Goal: Task Accomplishment & Management: Use online tool/utility

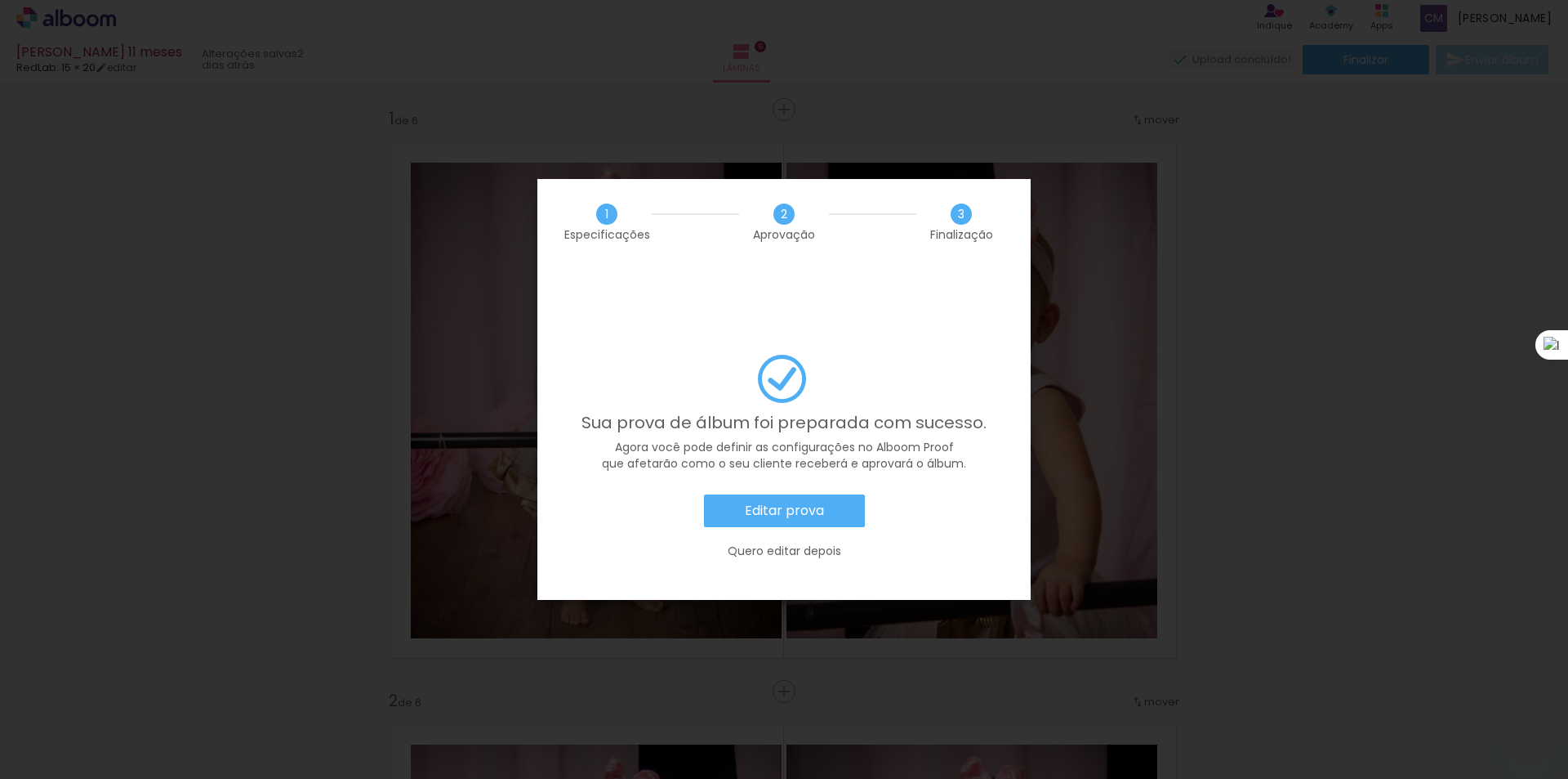
click at [807, 494] on div "Editar prova Quero editar depois" at bounding box center [784, 534] width 444 height 81
click at [0, 0] on slot "Editar prova" at bounding box center [0, 0] width 0 height 0
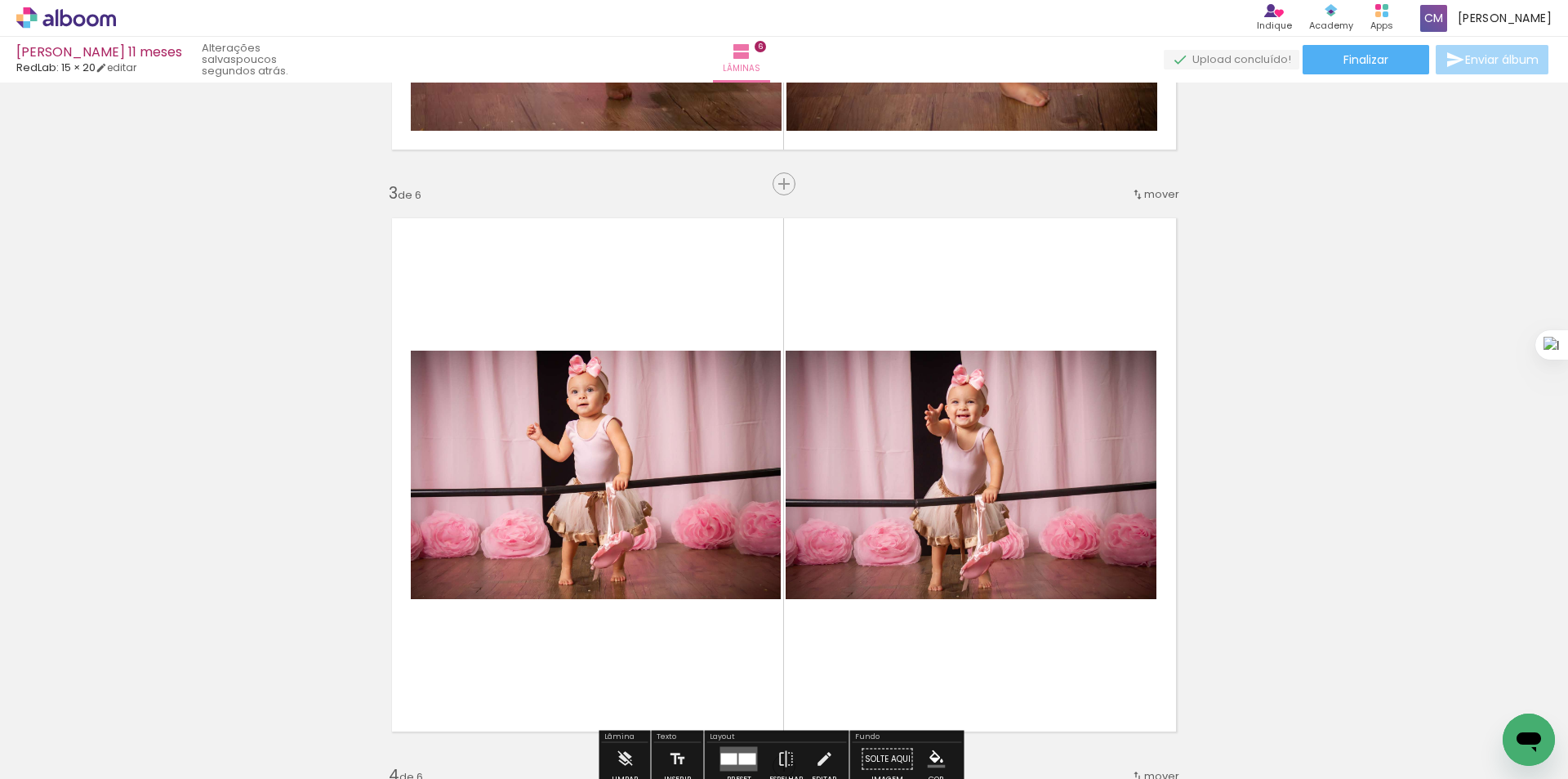
scroll to position [1308, 0]
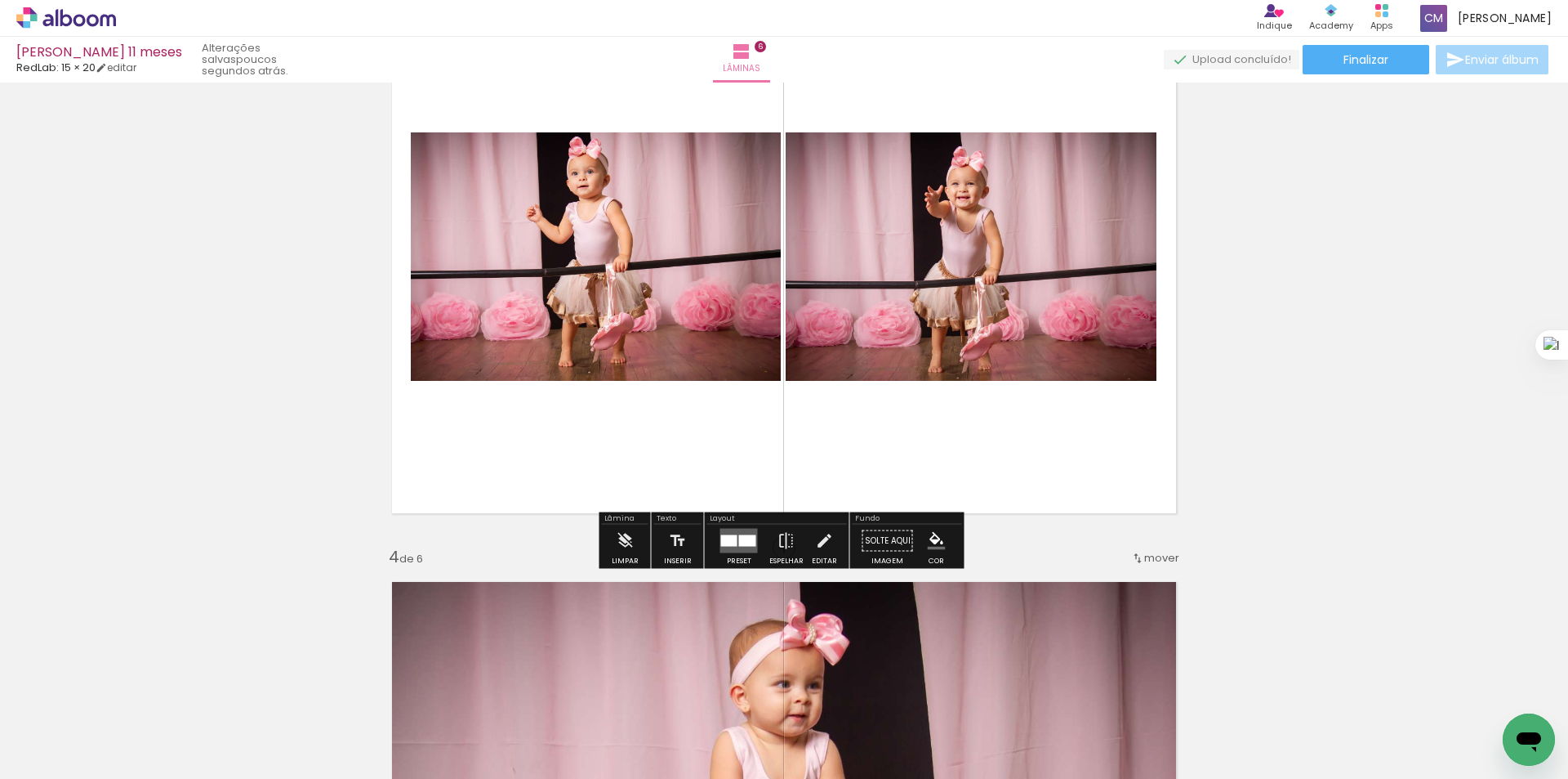
click at [744, 540] on div at bounding box center [748, 541] width 17 height 12
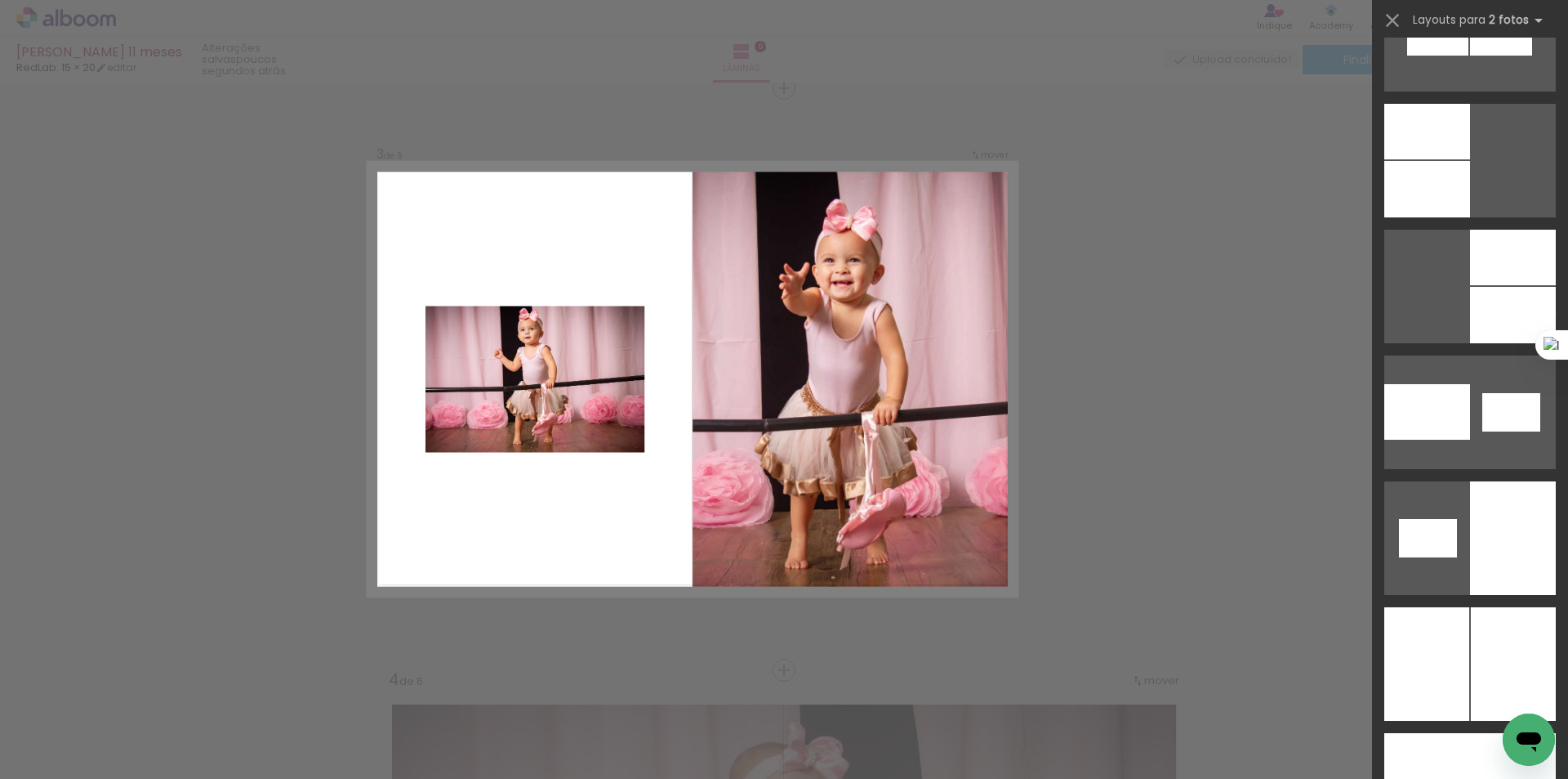
scroll to position [2396, 0]
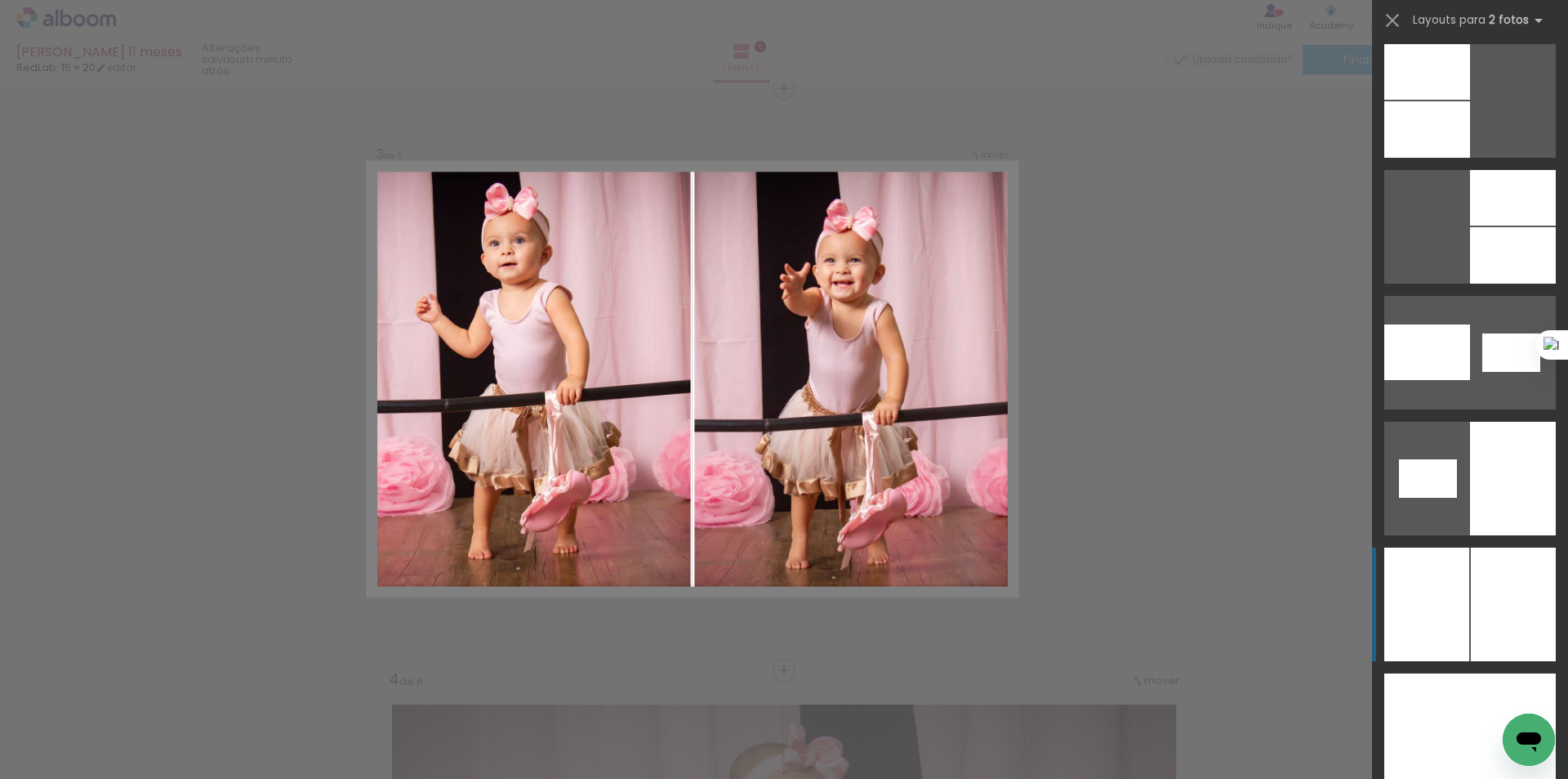
click at [1473, 586] on div at bounding box center [1513, 604] width 85 height 114
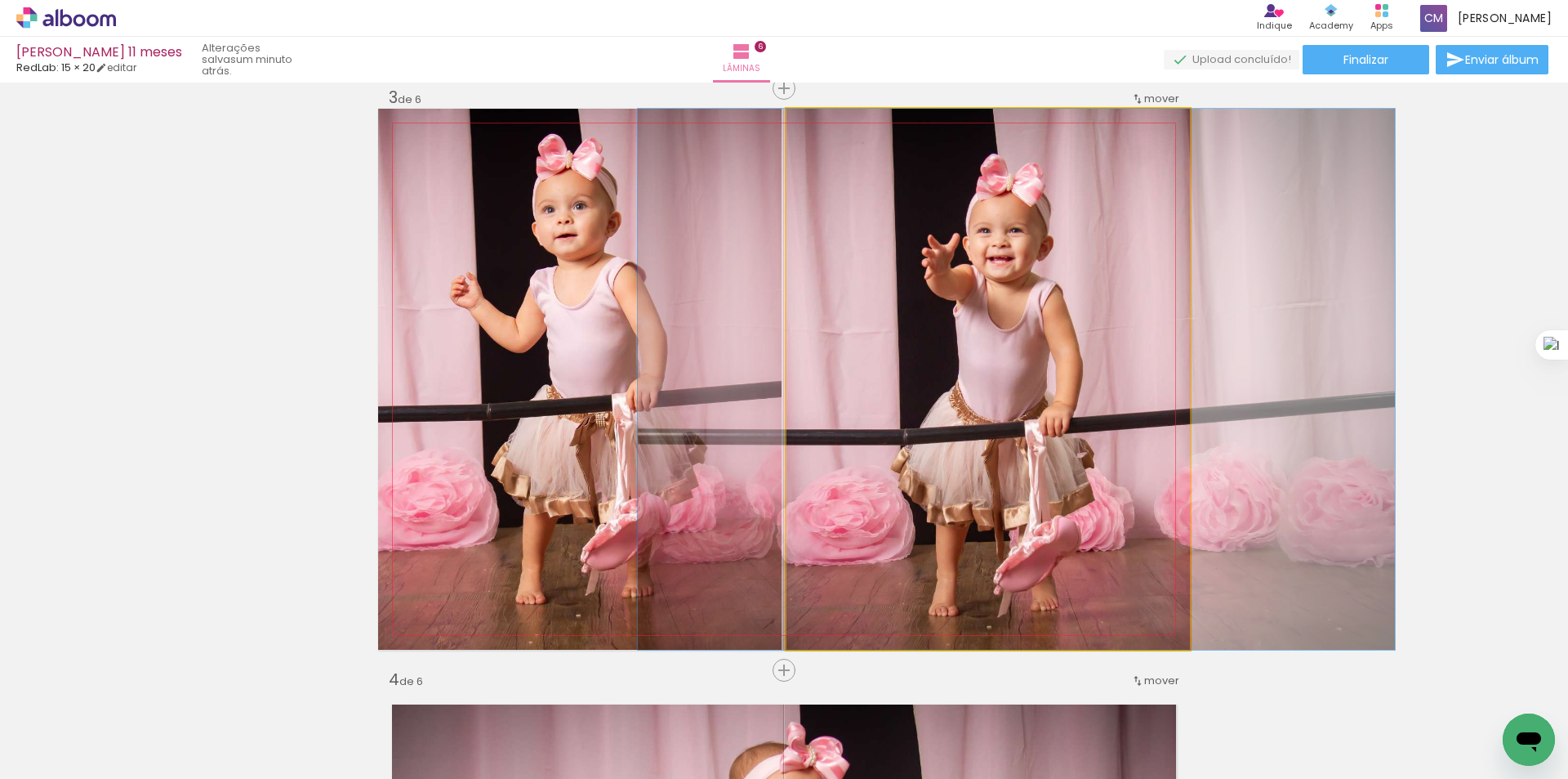
drag, startPoint x: 959, startPoint y: 389, endPoint x: 988, endPoint y: 389, distance: 29.0
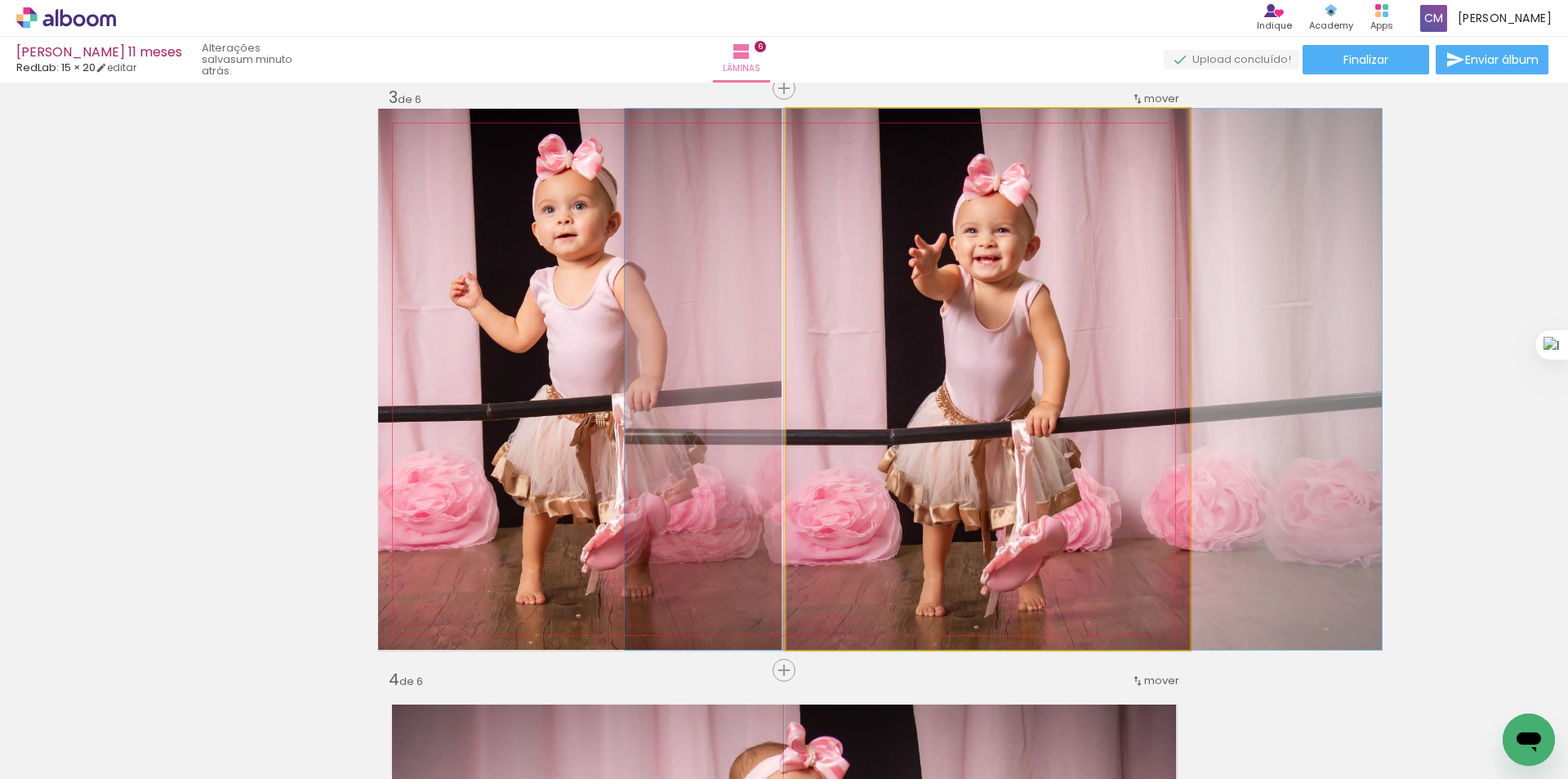
drag, startPoint x: 1101, startPoint y: 339, endPoint x: 1088, endPoint y: 339, distance: 13.0
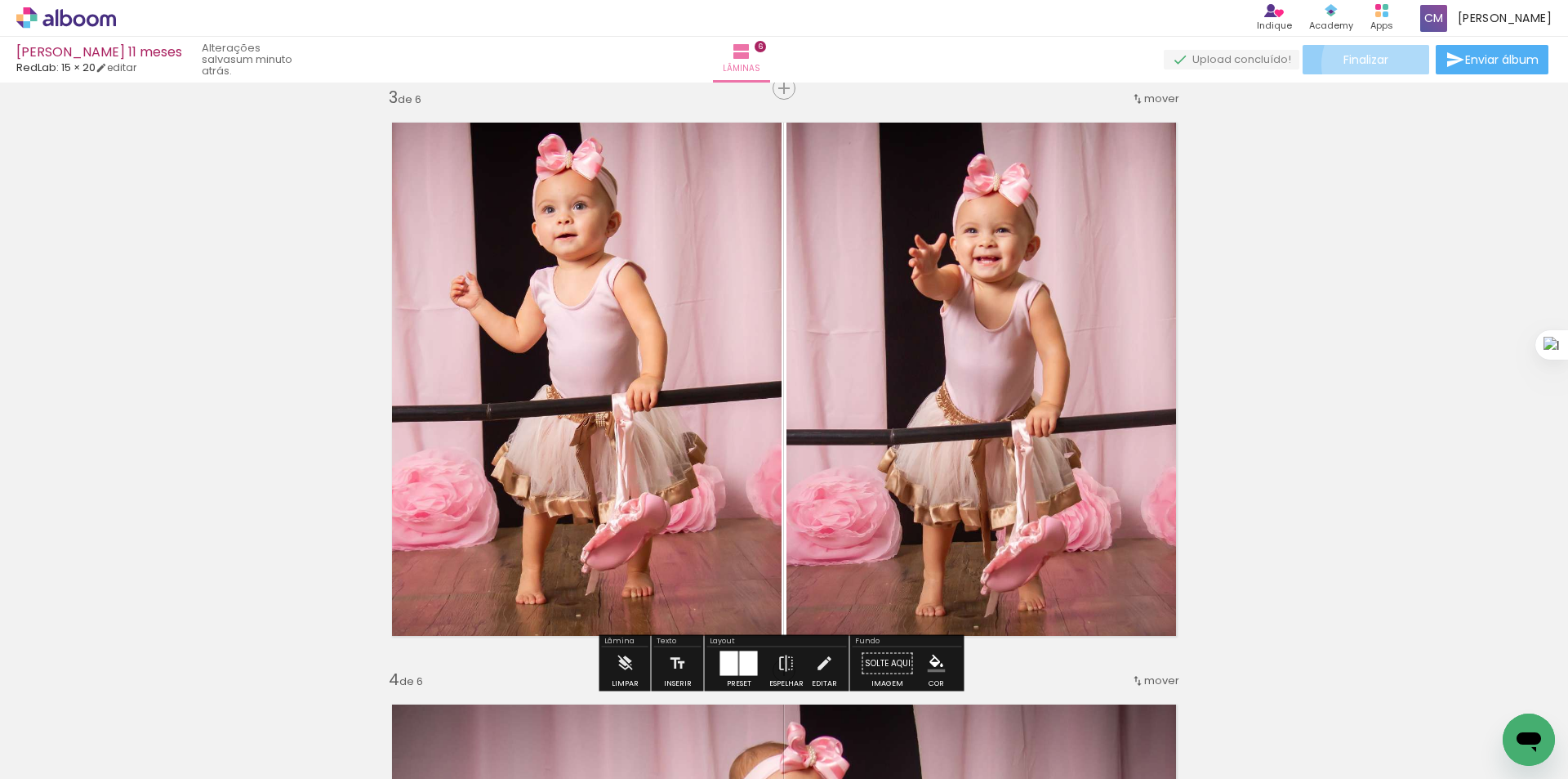
click at [1382, 65] on span "Finalizar" at bounding box center [1365, 59] width 45 height 12
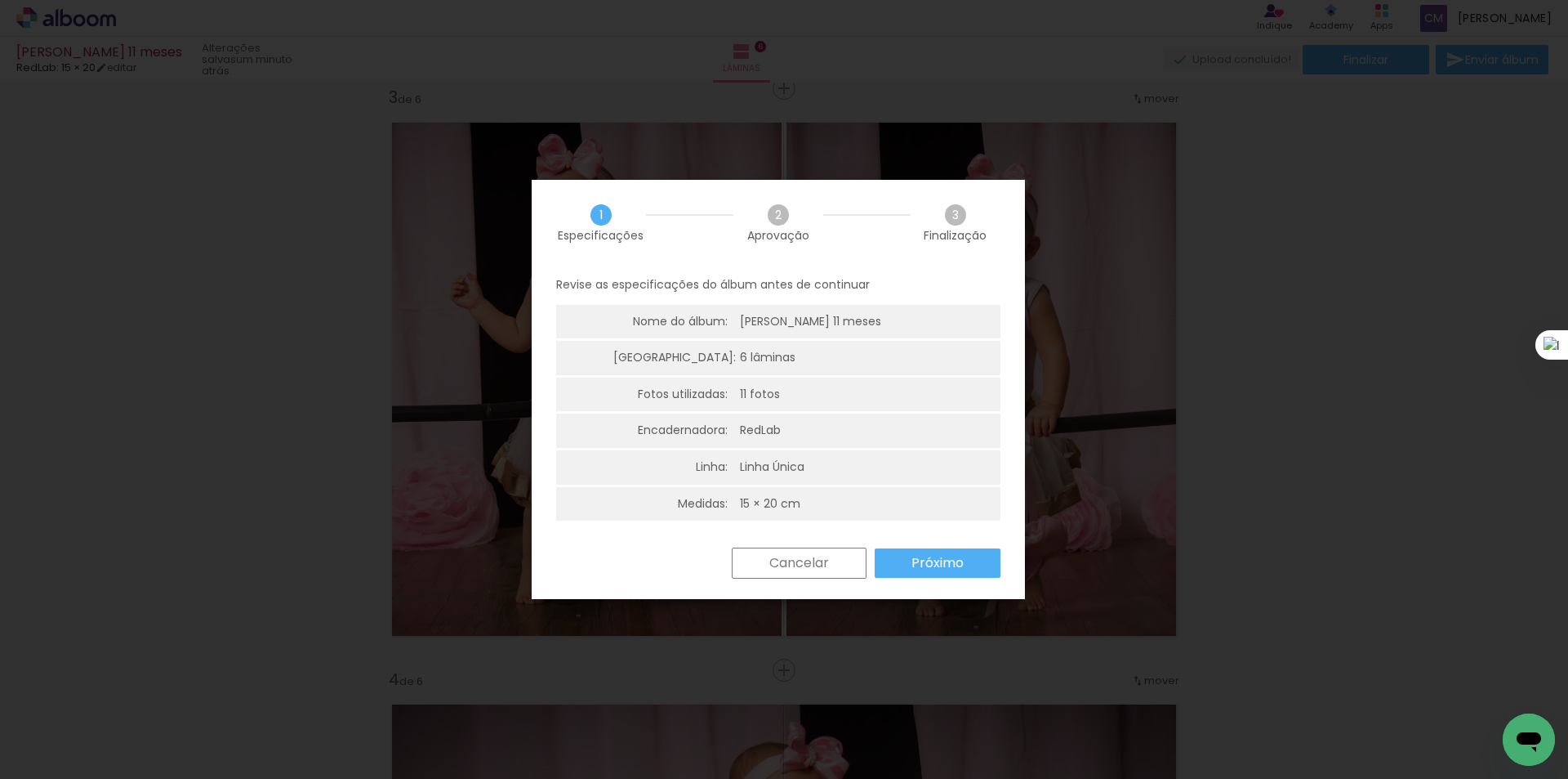
click at [0, 0] on slot "Próximo" at bounding box center [0, 0] width 0 height 0
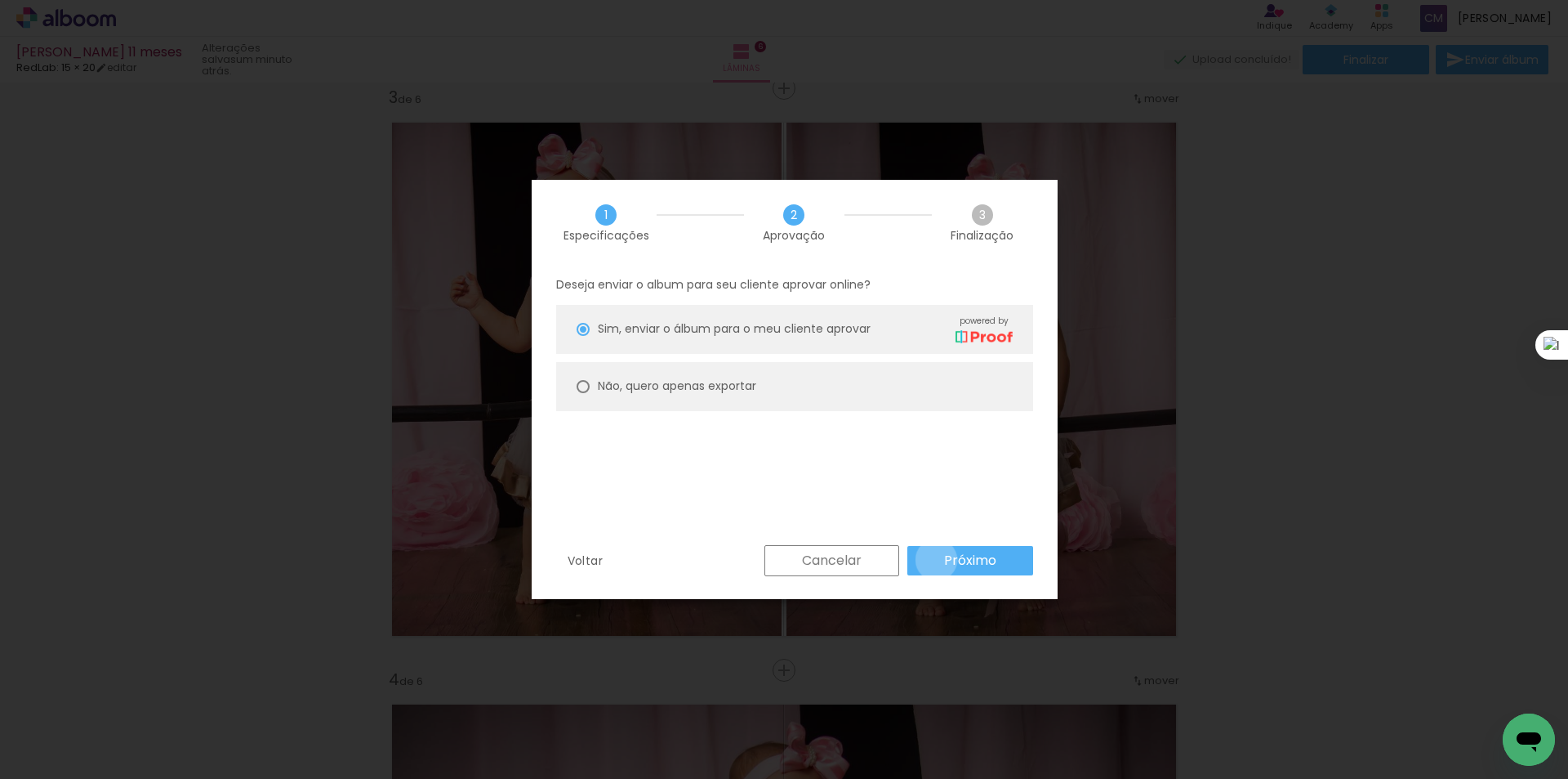
click at [932, 560] on paper-button "Próximo" at bounding box center [970, 561] width 126 height 29
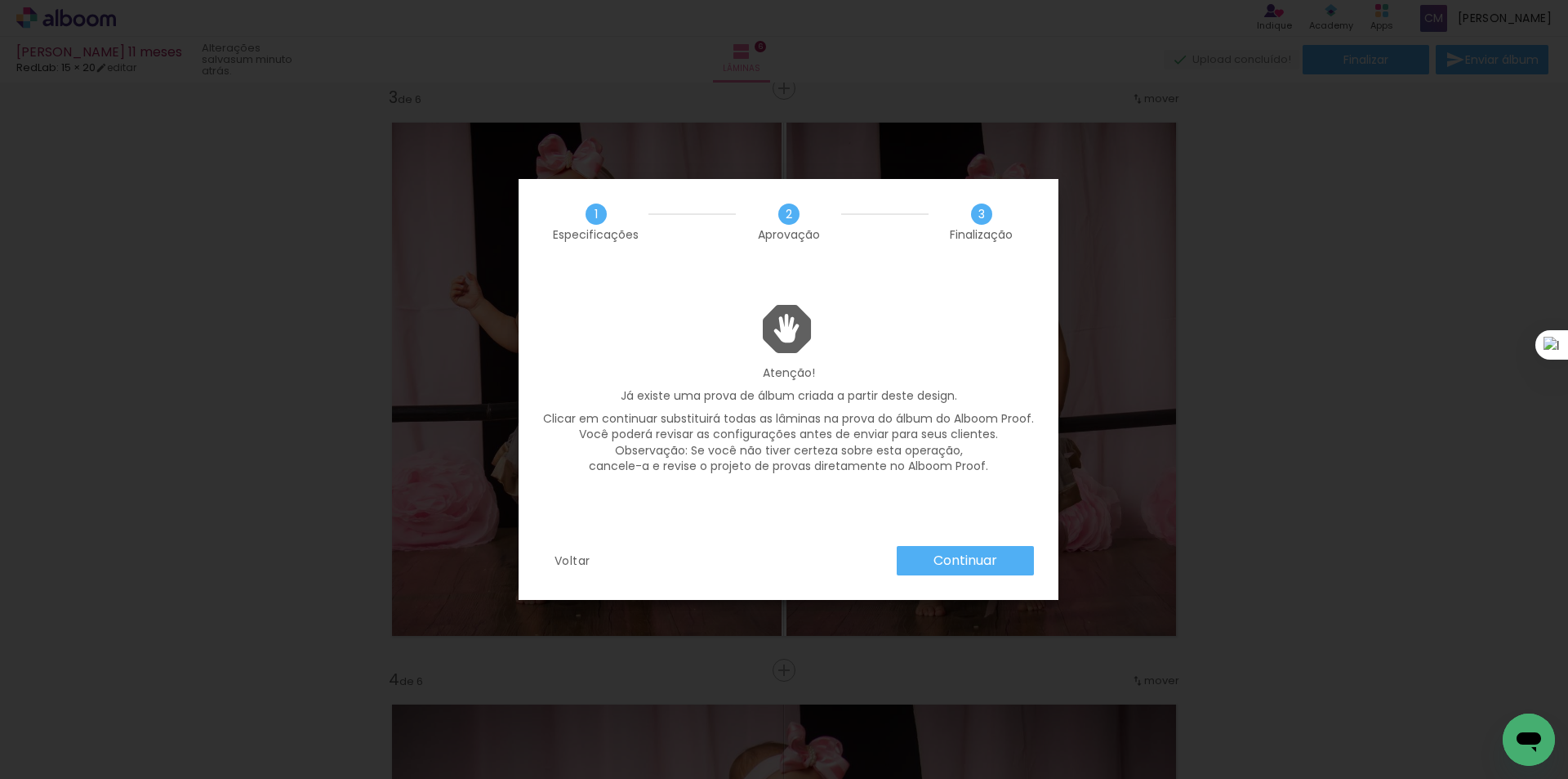
click at [0, 0] on slot "Continuar" at bounding box center [0, 0] width 0 height 0
